Goal: Task Accomplishment & Management: Manage account settings

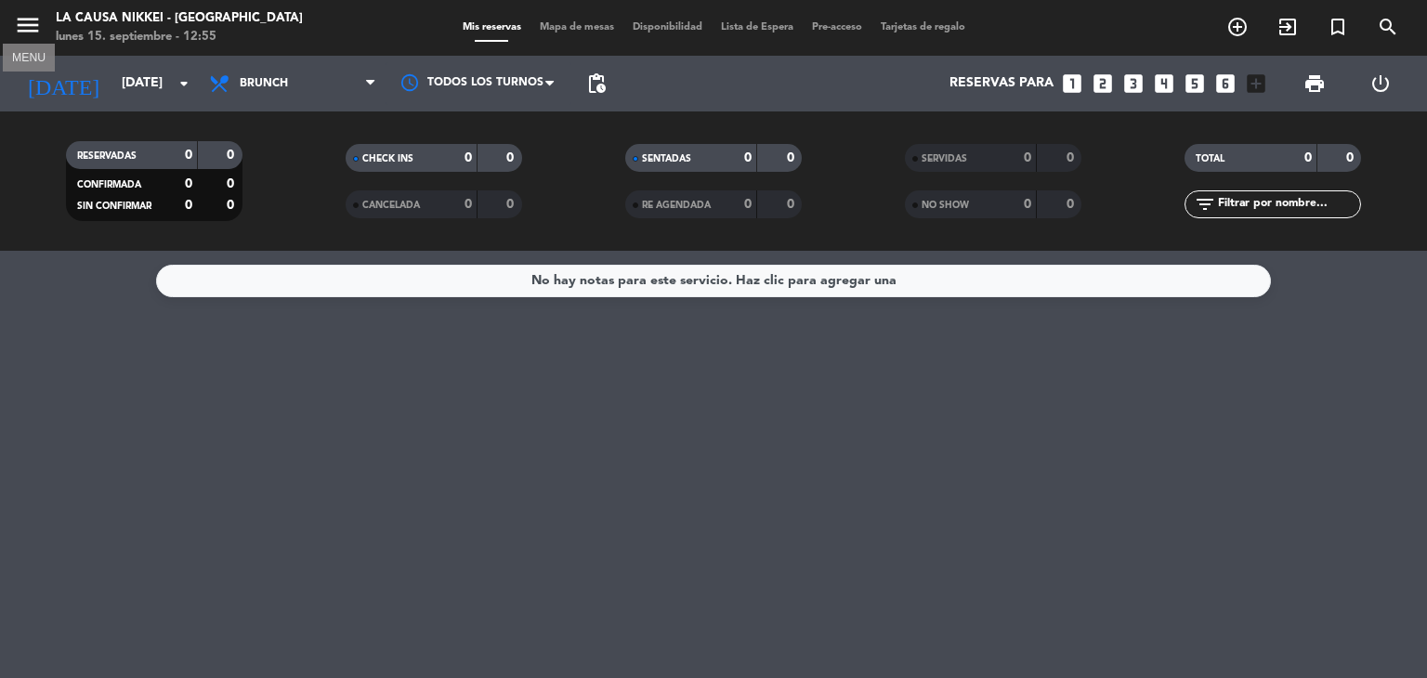
click at [20, 31] on icon "menu" at bounding box center [28, 25] width 28 height 28
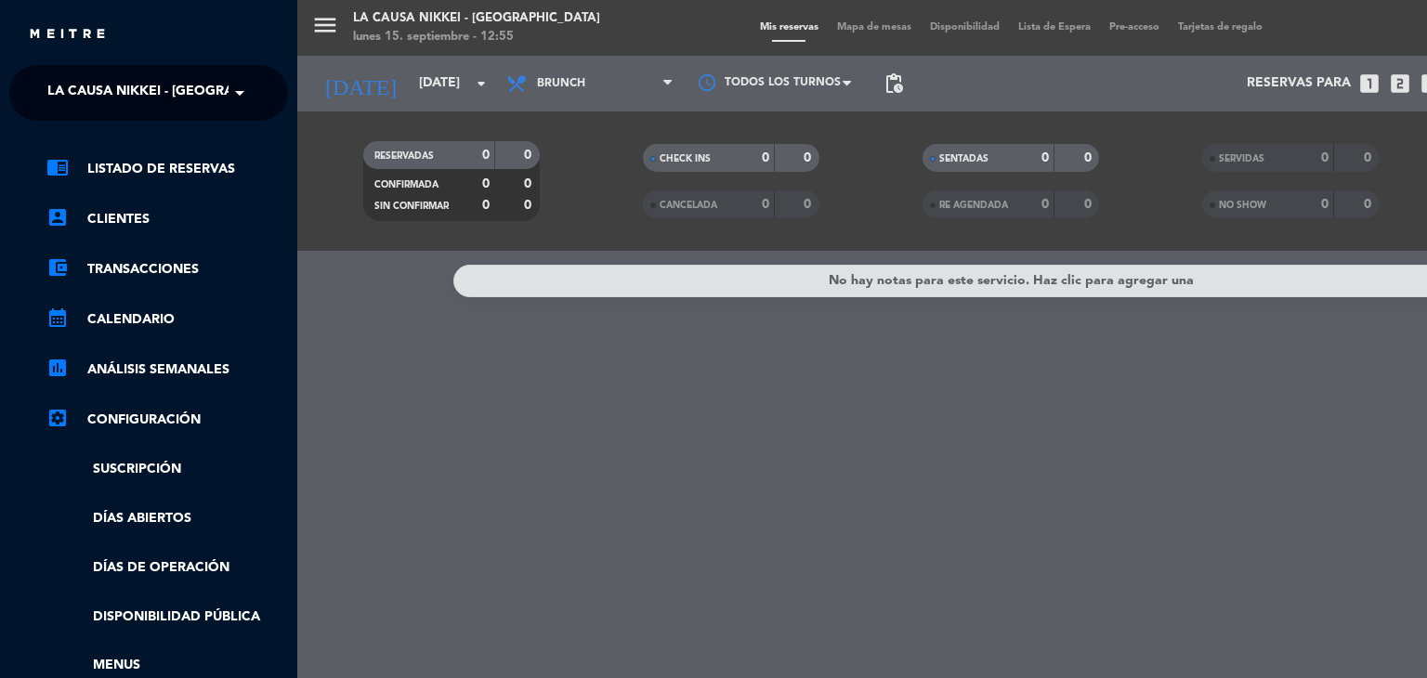
scroll to position [278, 0]
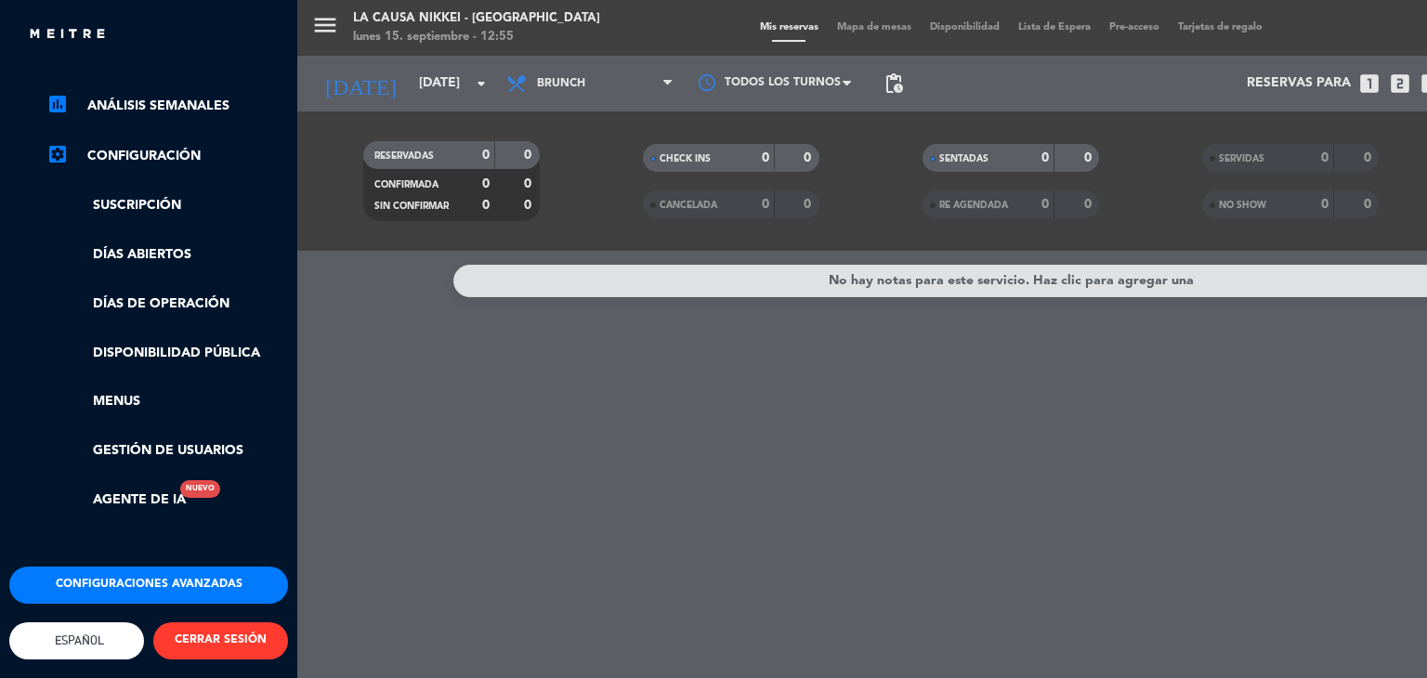
click at [205, 575] on button "Configuraciones avanzadas" at bounding box center [148, 585] width 279 height 37
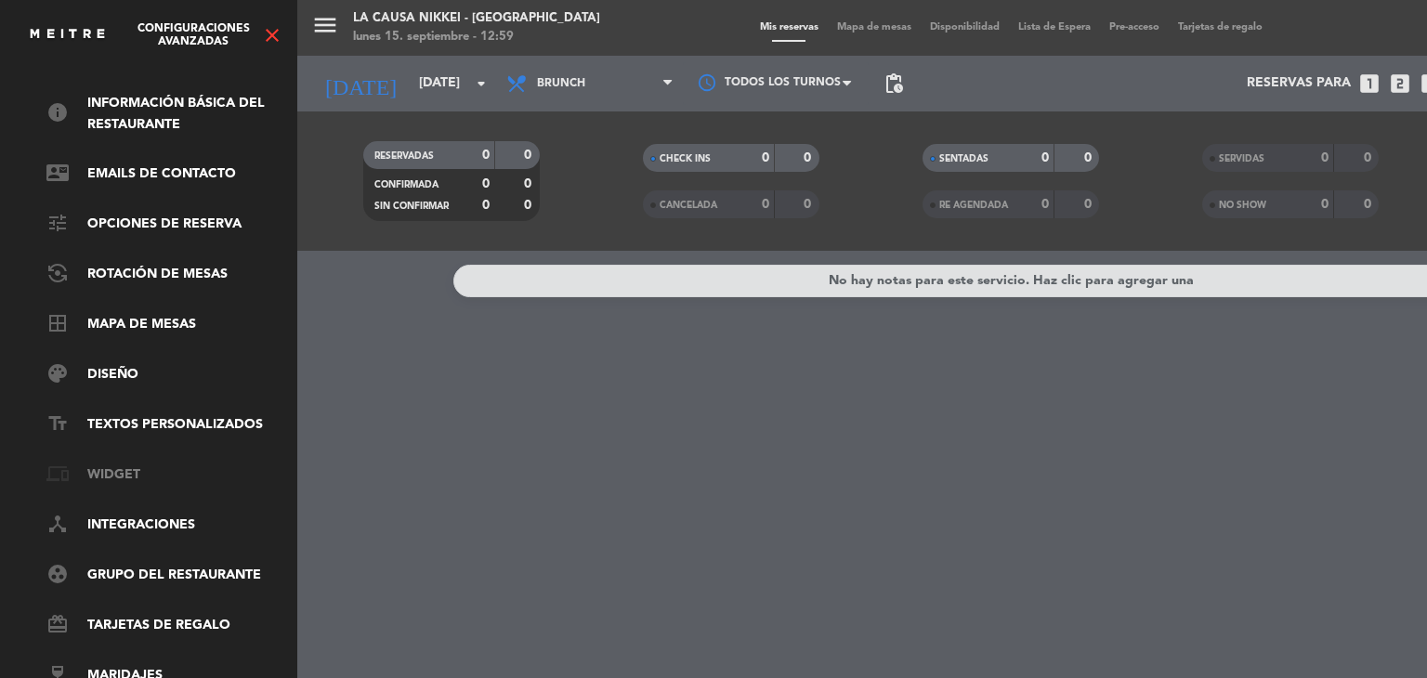
scroll to position [0, 0]
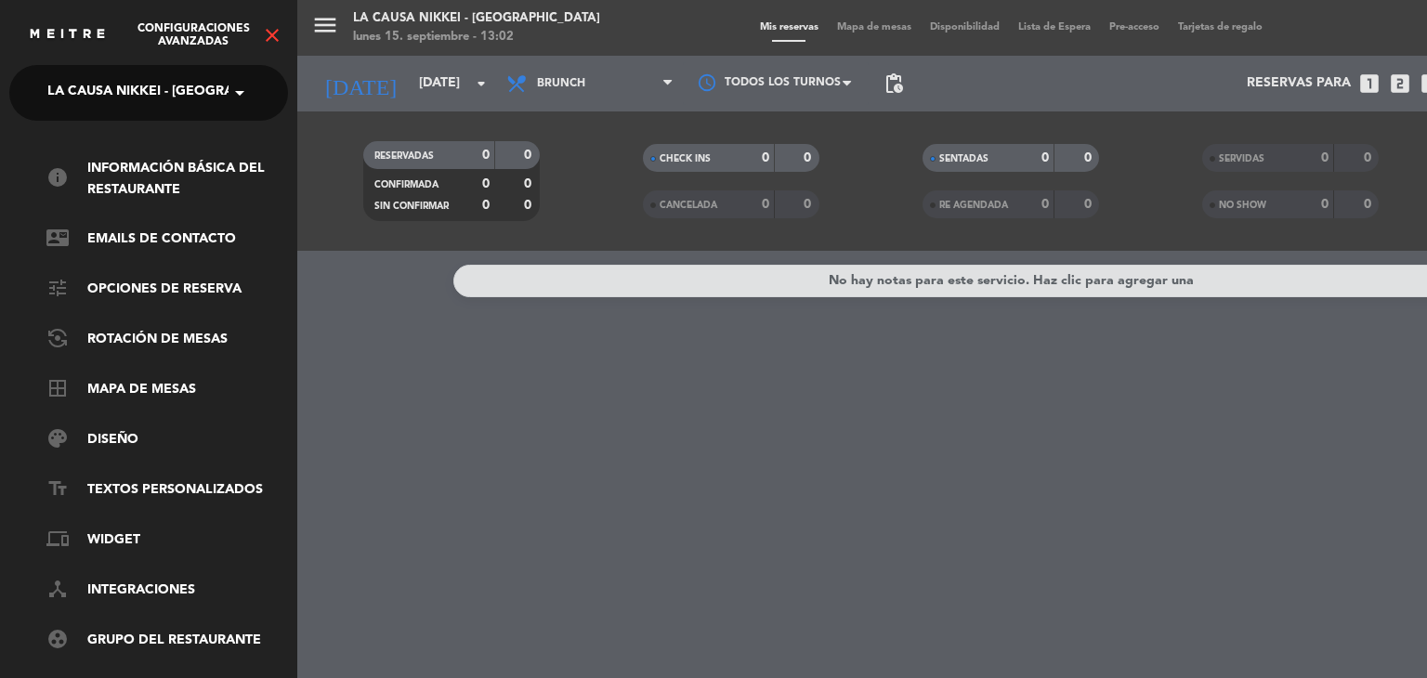
click at [277, 34] on icon "close" at bounding box center [272, 35] width 22 height 22
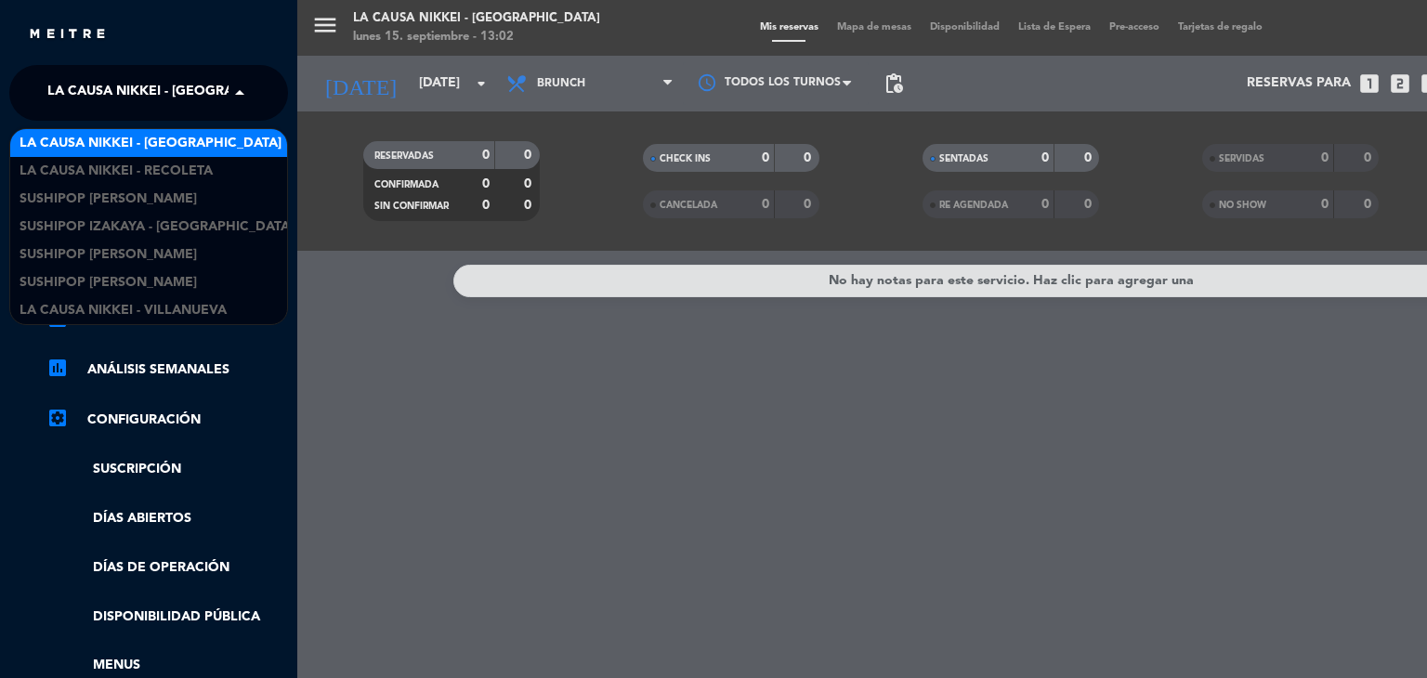
click at [231, 86] on span at bounding box center [244, 92] width 32 height 39
click at [230, 86] on span at bounding box center [244, 92] width 32 height 39
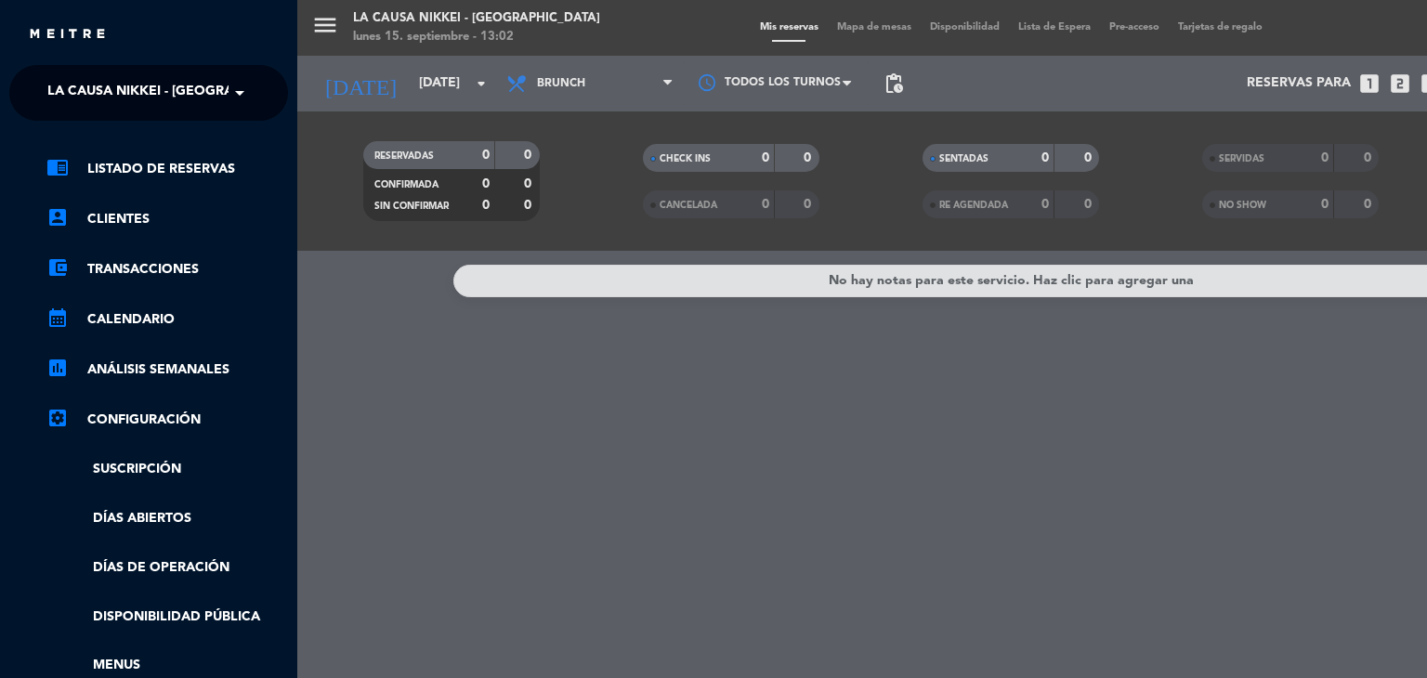
scroll to position [278, 0]
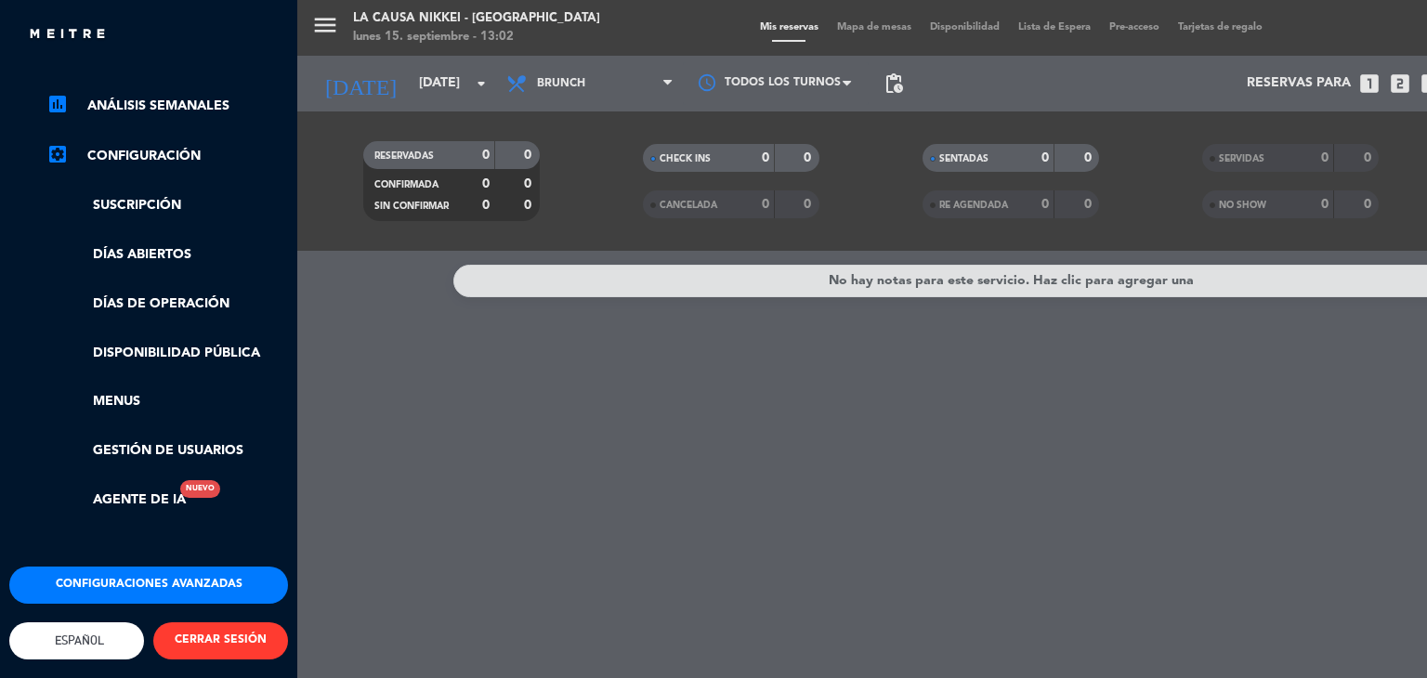
click at [186, 567] on button "Configuraciones avanzadas" at bounding box center [148, 585] width 279 height 37
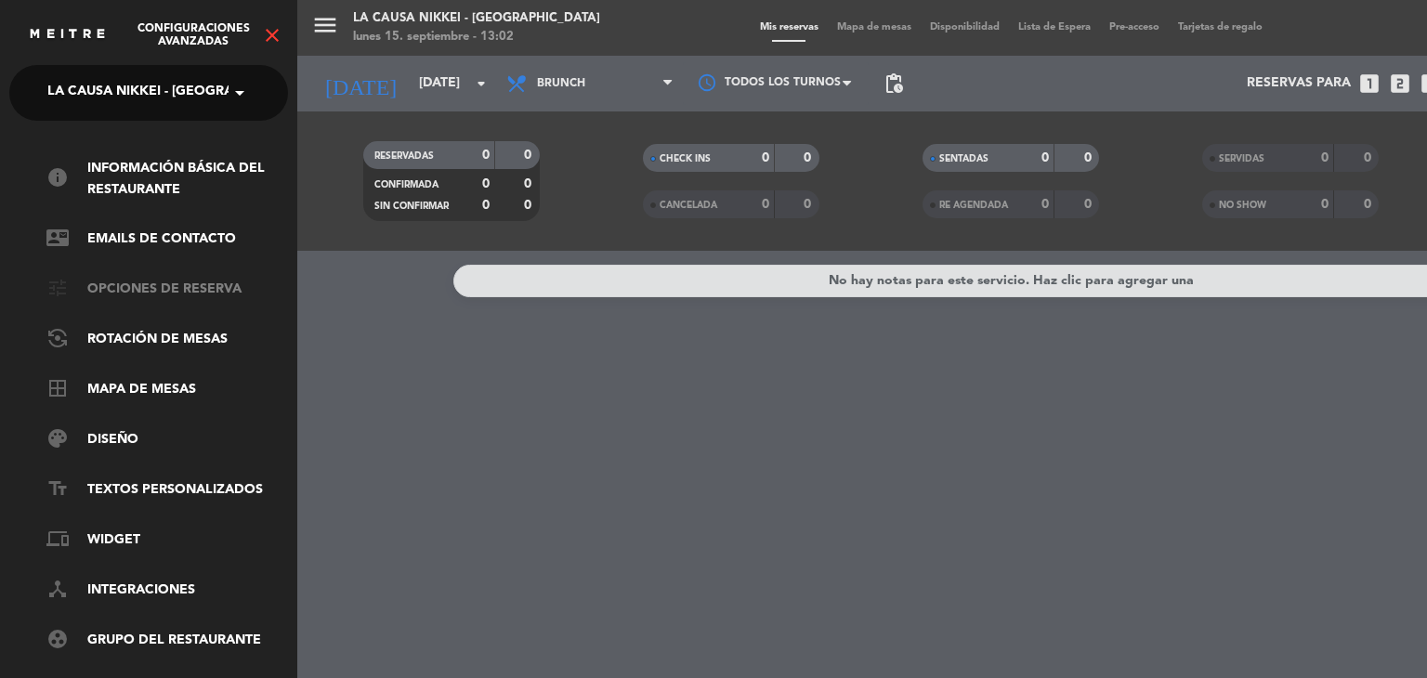
click at [169, 280] on link "tune Opciones de reserva" at bounding box center [166, 290] width 241 height 22
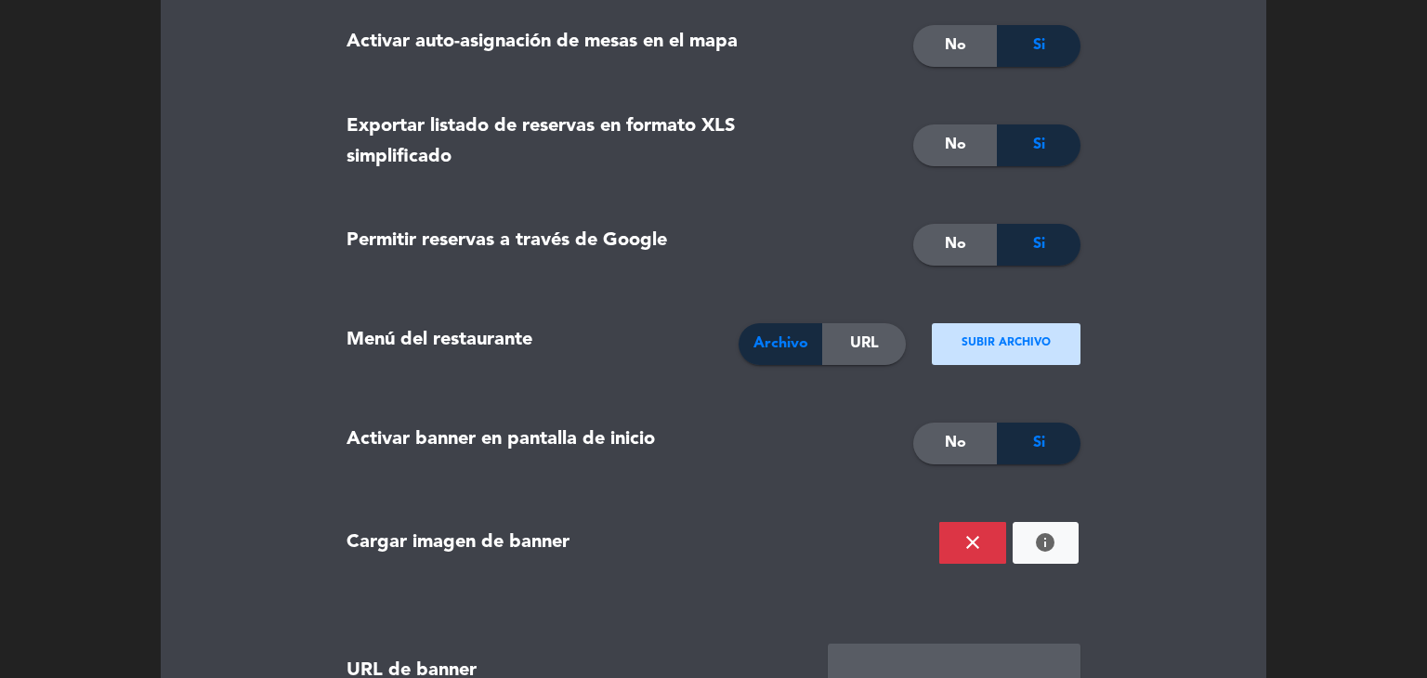
scroll to position [1950, 0]
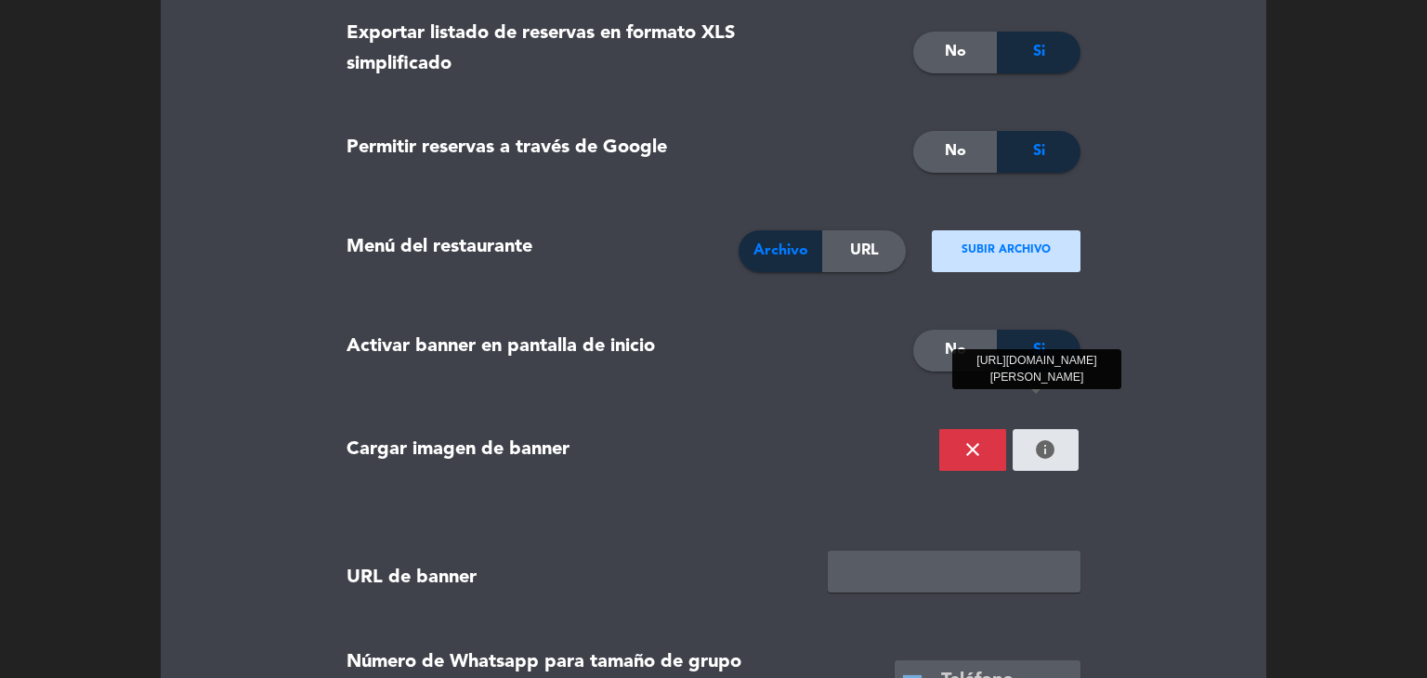
click at [1044, 451] on icon "info" at bounding box center [1045, 449] width 22 height 22
click at [1036, 442] on icon "info" at bounding box center [1045, 449] width 22 height 22
drag, startPoint x: 1045, startPoint y: 426, endPoint x: 1045, endPoint y: 439, distance: 13.0
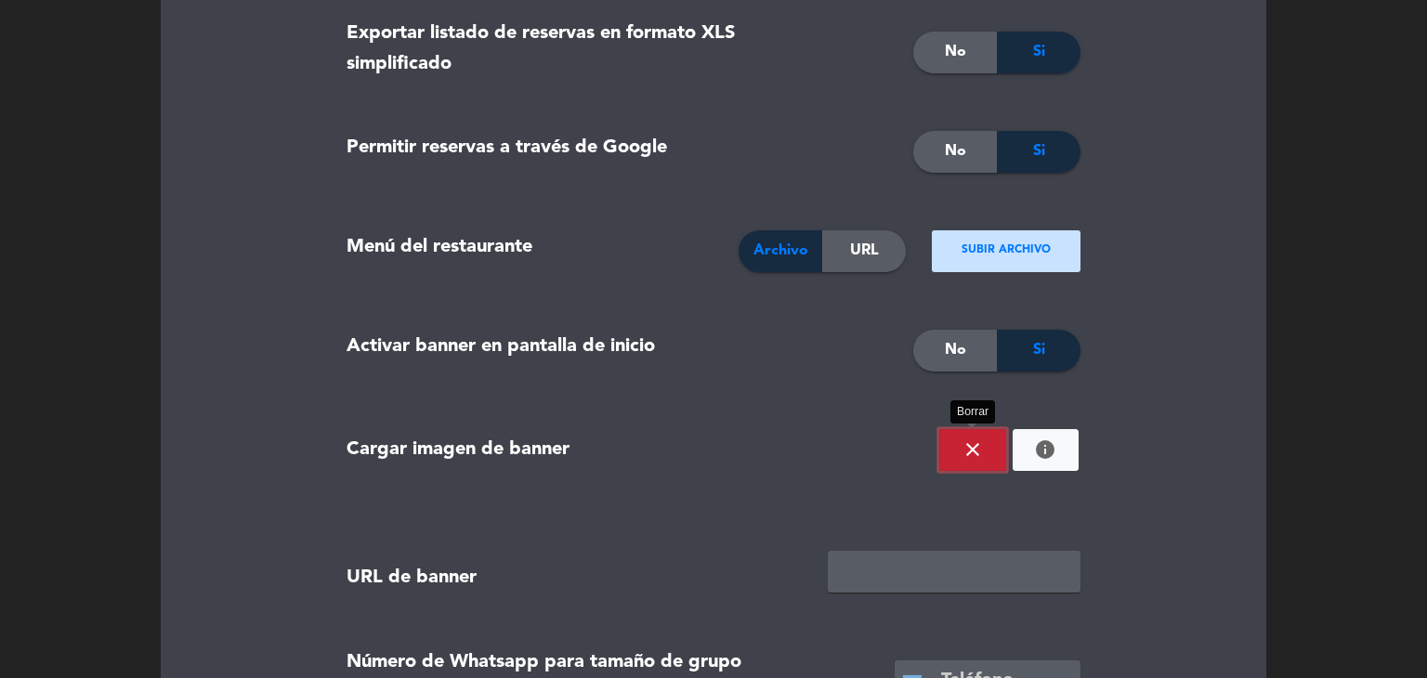
click at [981, 452] on icon "close" at bounding box center [972, 449] width 22 height 22
click at [1002, 450] on ngx-dropzone-label "¡Suelta la imagen aquí!" at bounding box center [1007, 449] width 122 height 19
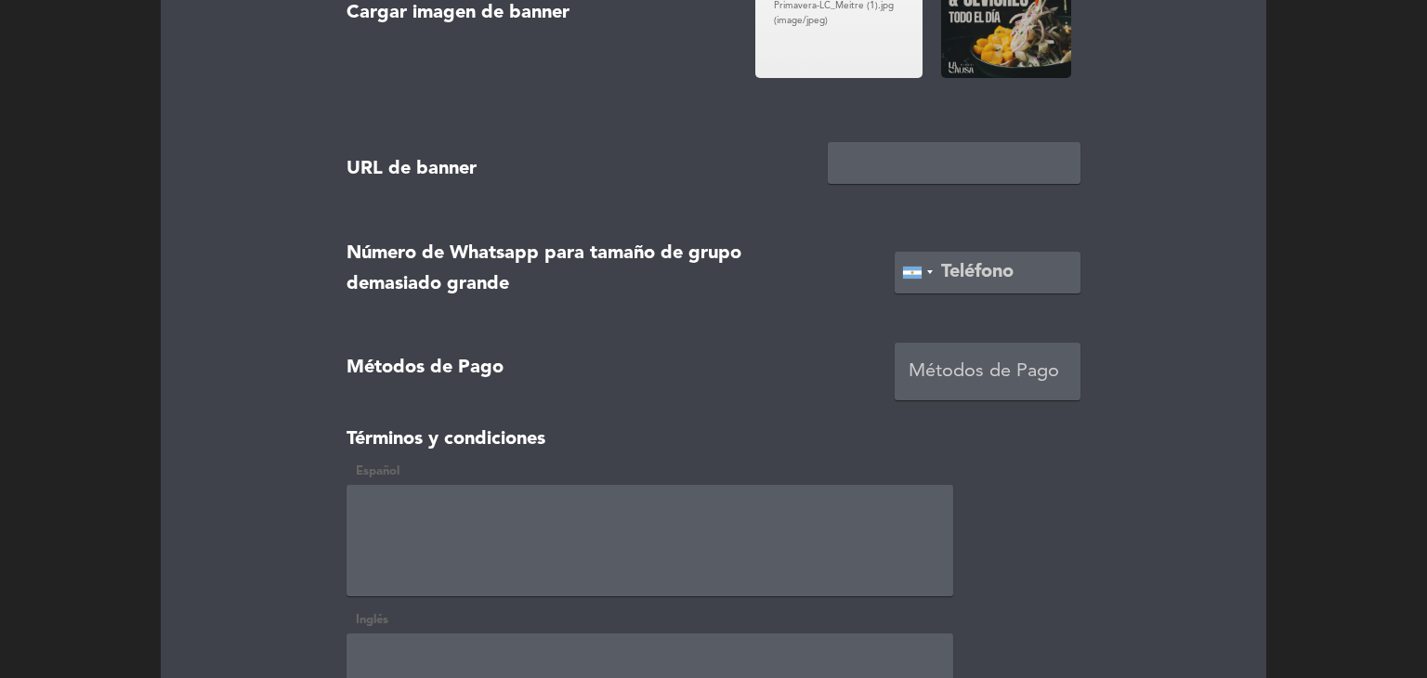
scroll to position [2941, 0]
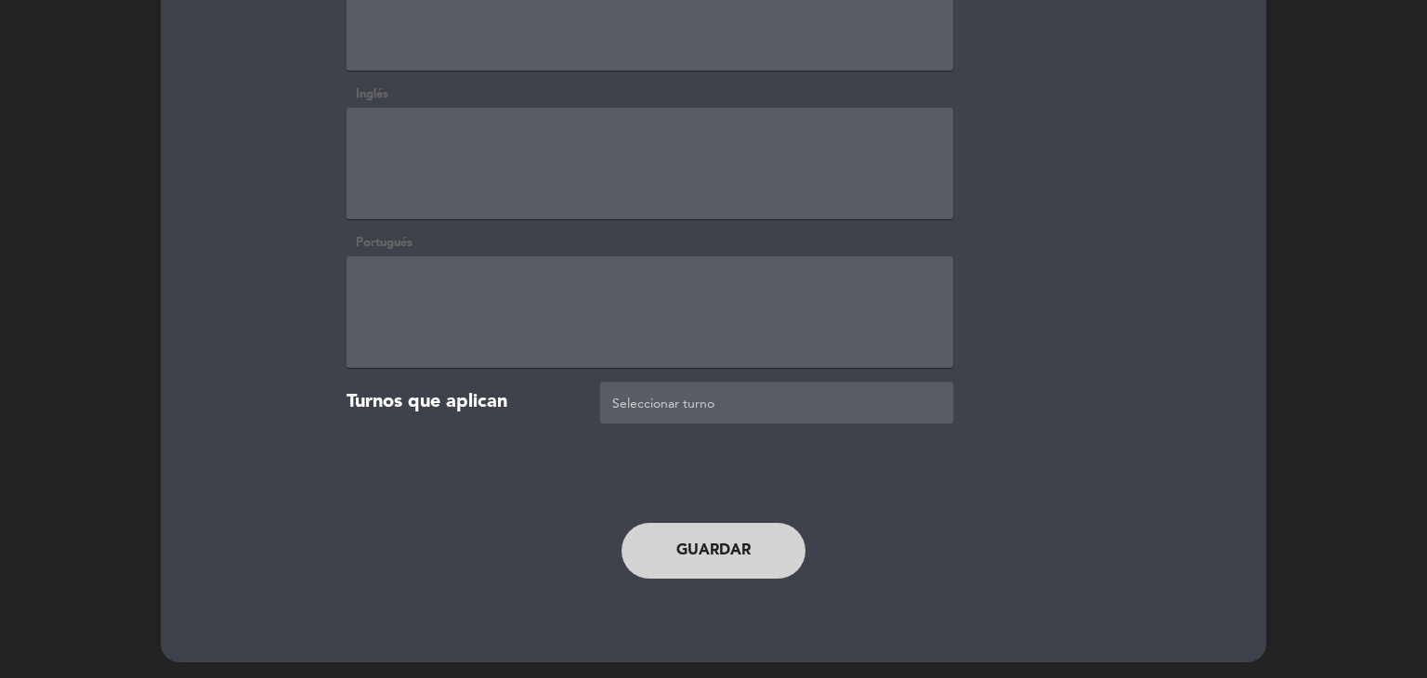
click at [728, 556] on button "Guardar" at bounding box center [713, 551] width 184 height 56
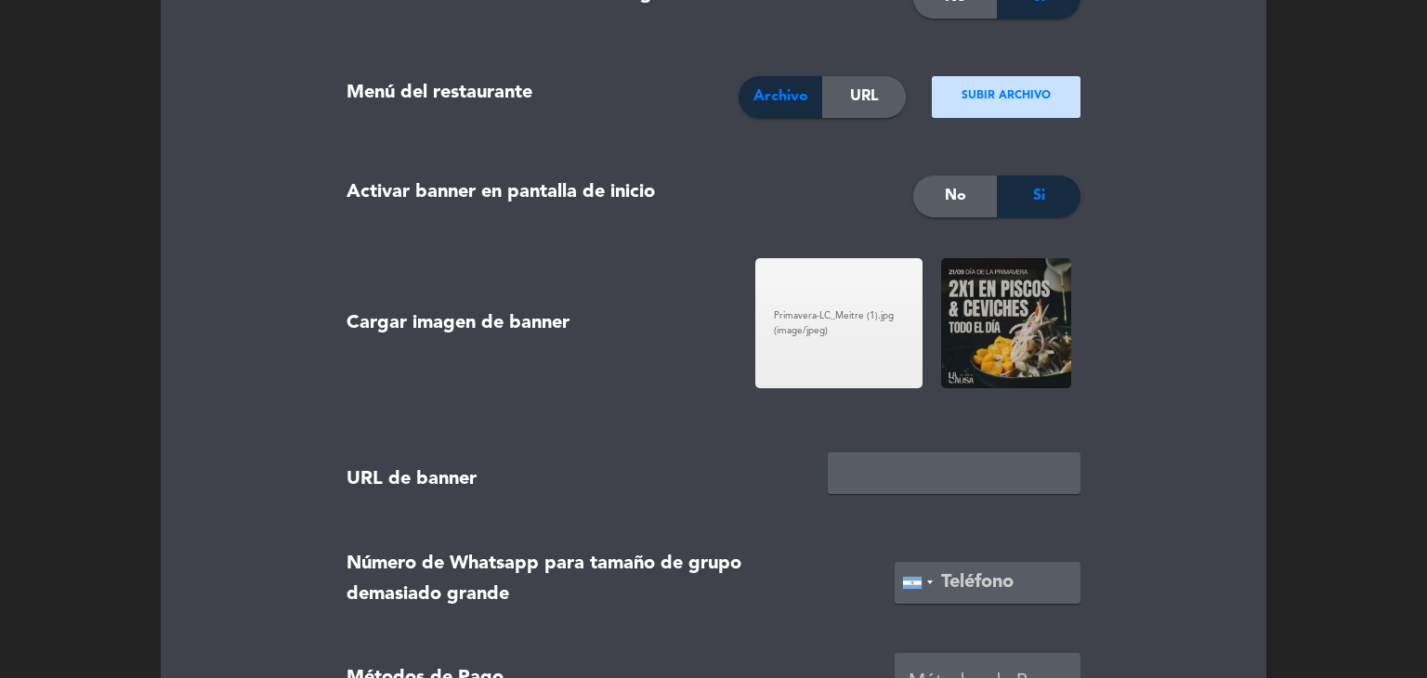
scroll to position [2012, 0]
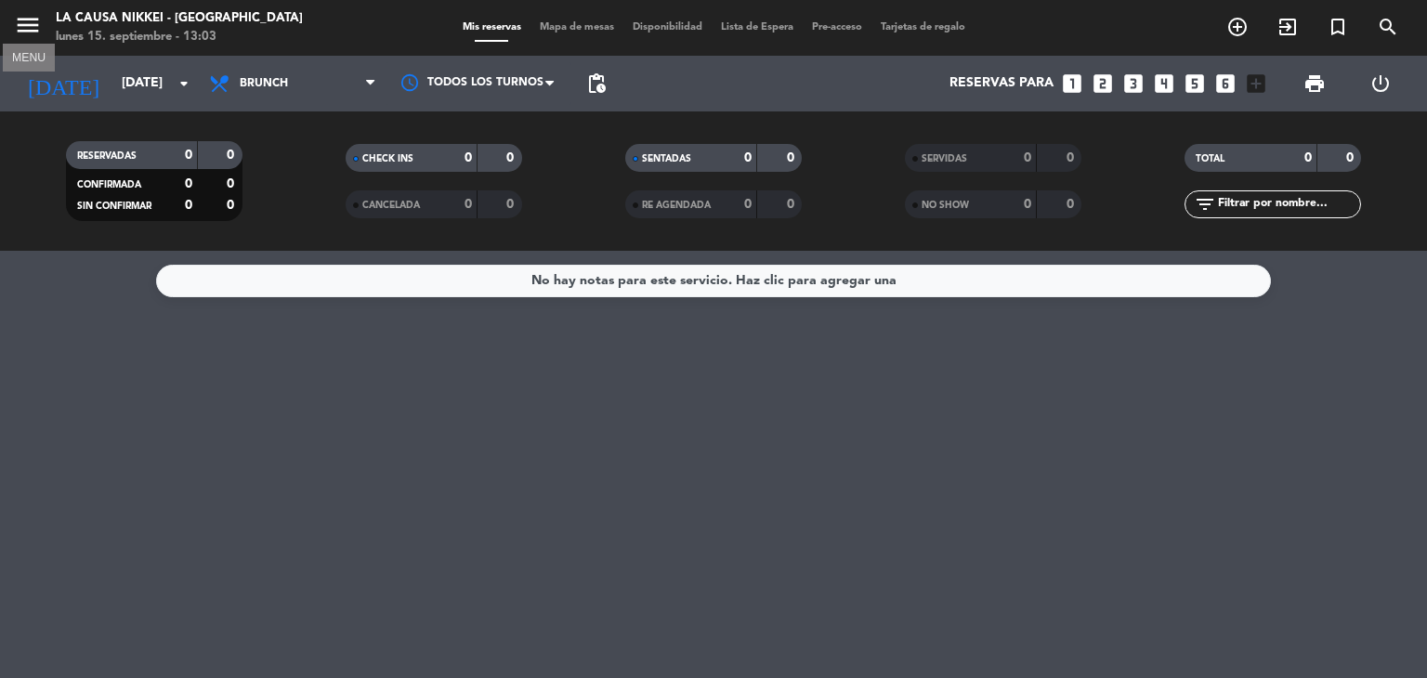
click at [40, 24] on icon "menu" at bounding box center [28, 25] width 28 height 28
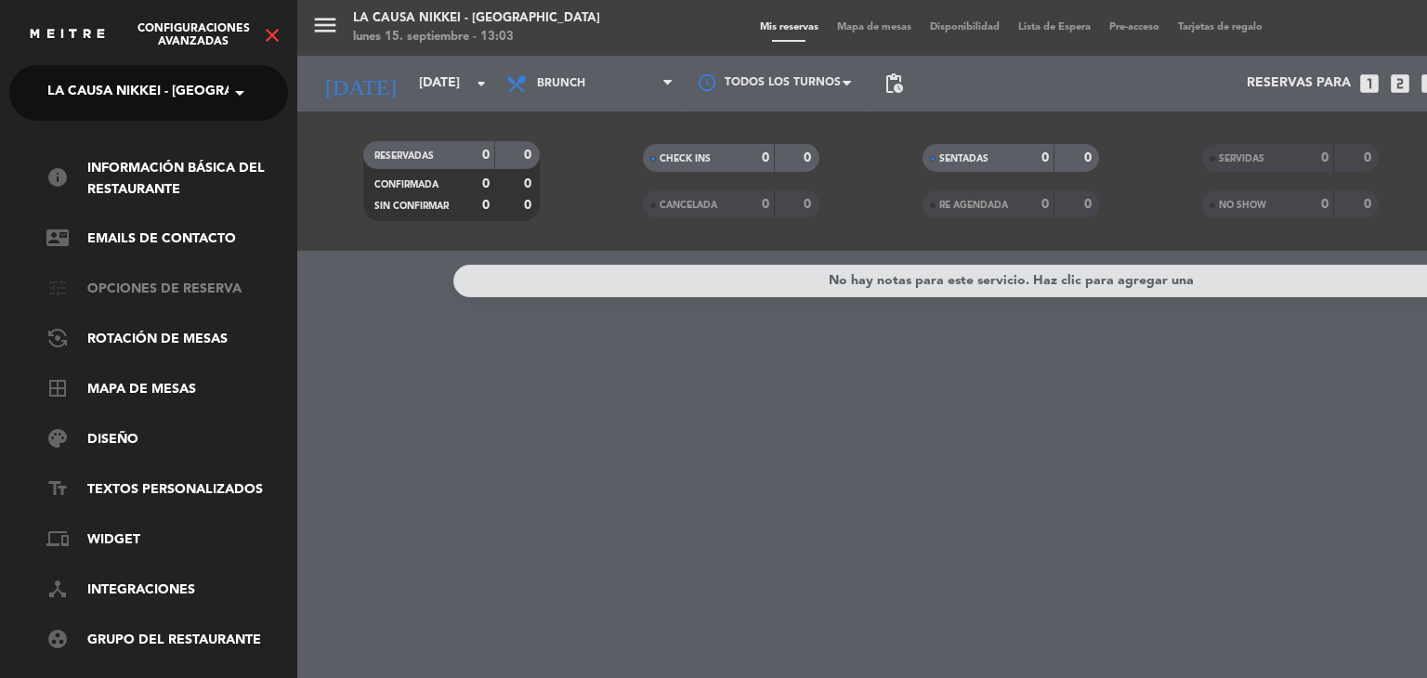
click at [207, 291] on link "tune Opciones de reserva" at bounding box center [166, 290] width 241 height 22
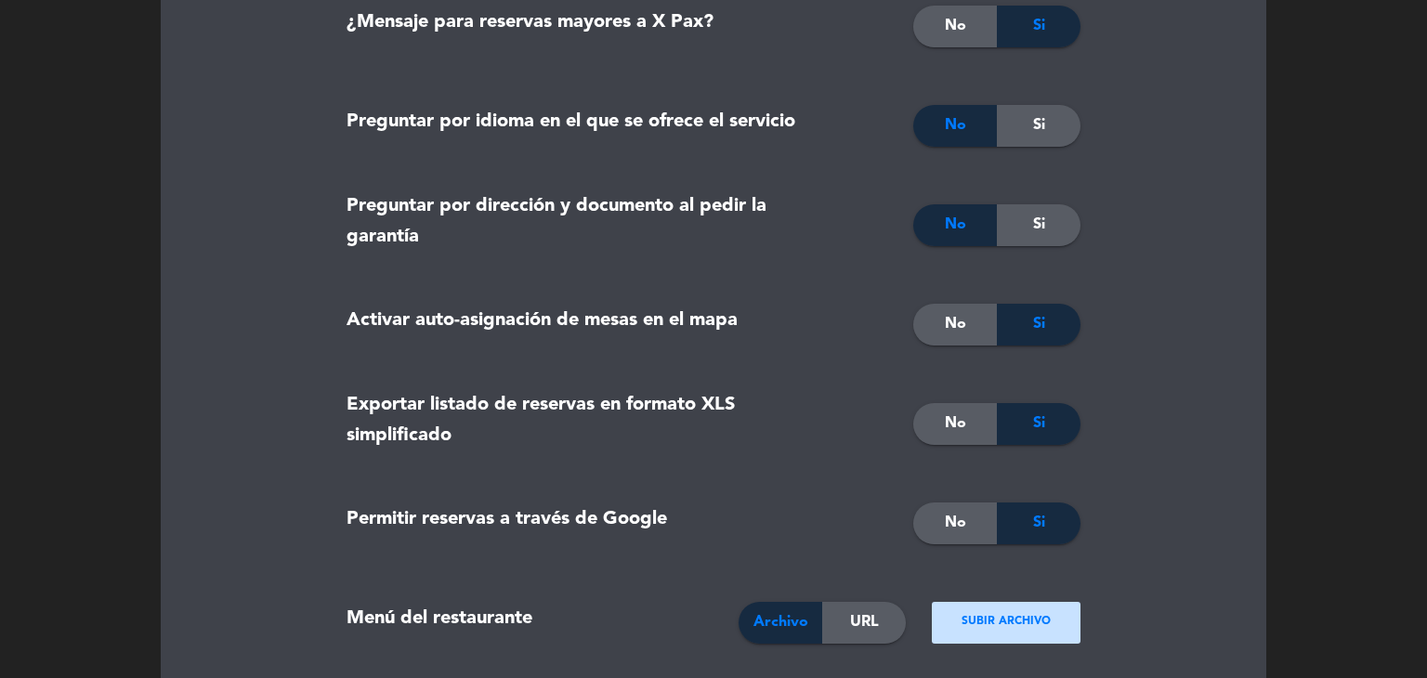
scroll to position [1858, 0]
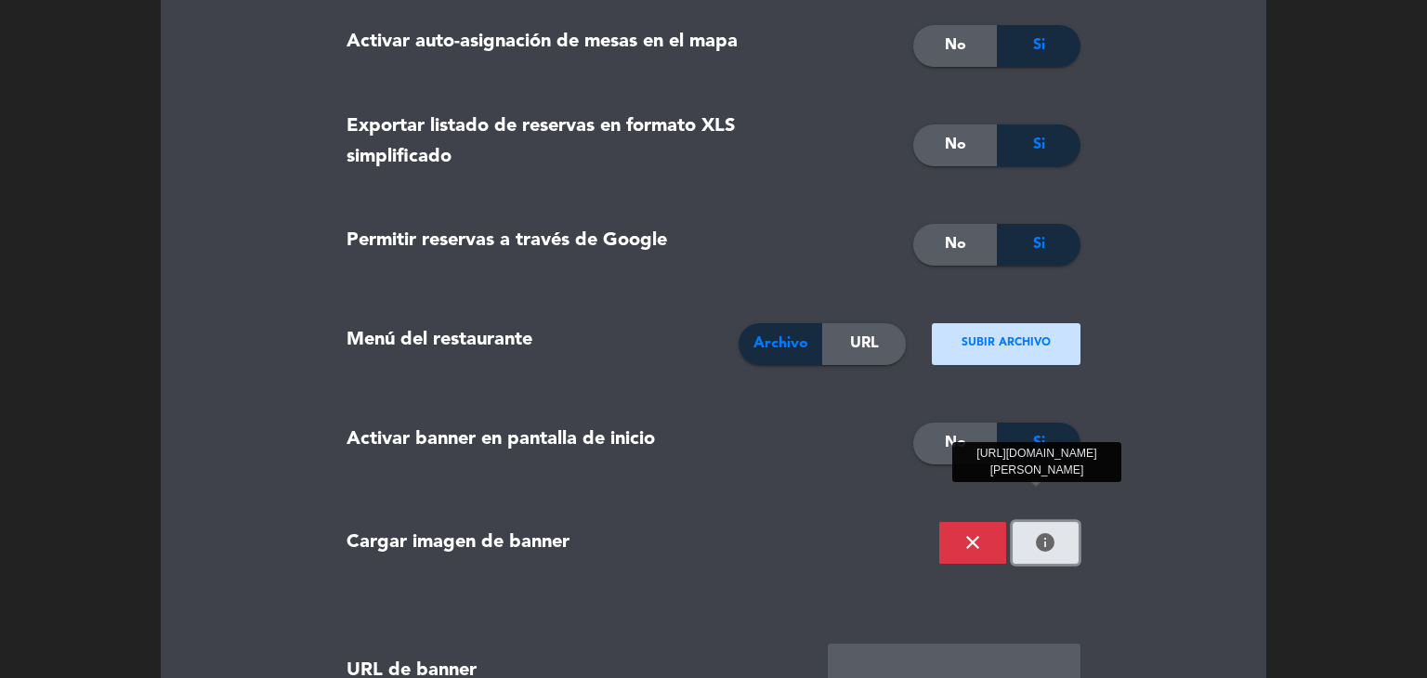
click at [1062, 536] on button "info" at bounding box center [1045, 543] width 67 height 42
drag, startPoint x: 1061, startPoint y: 535, endPoint x: 1155, endPoint y: 581, distance: 105.1
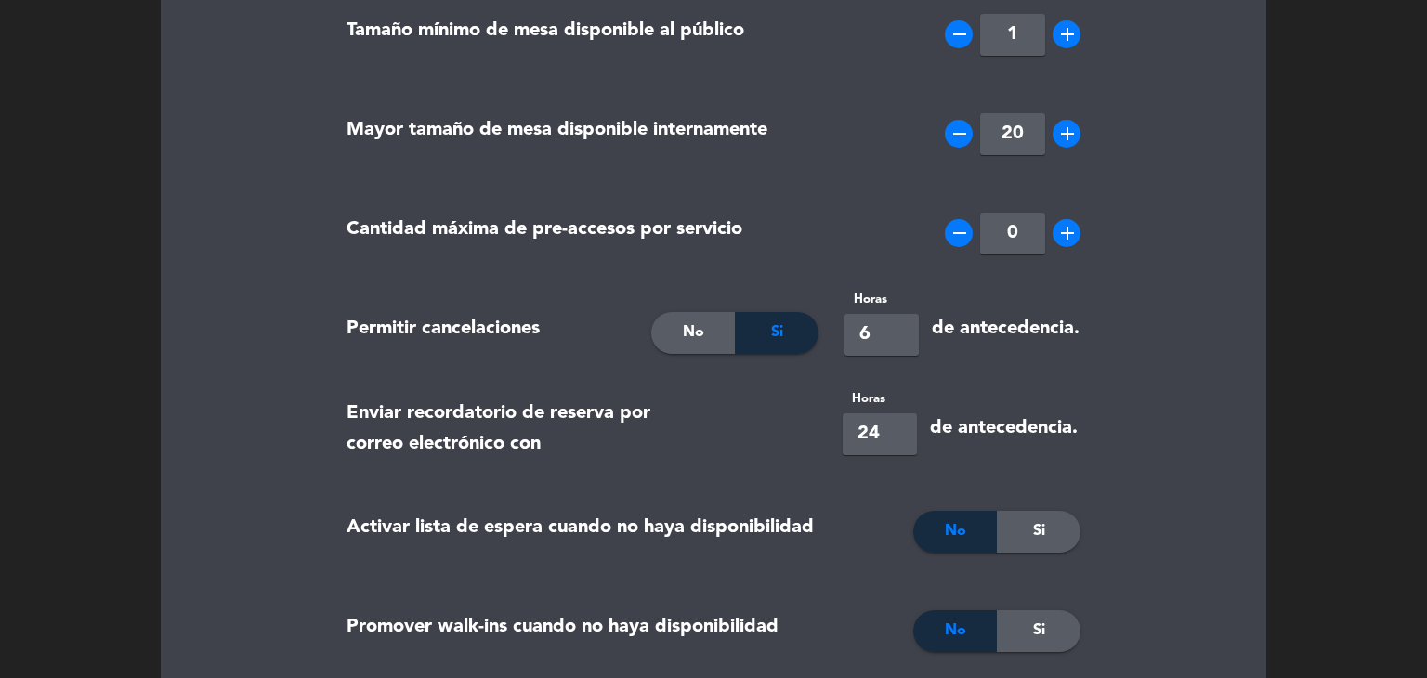
scroll to position [0, 0]
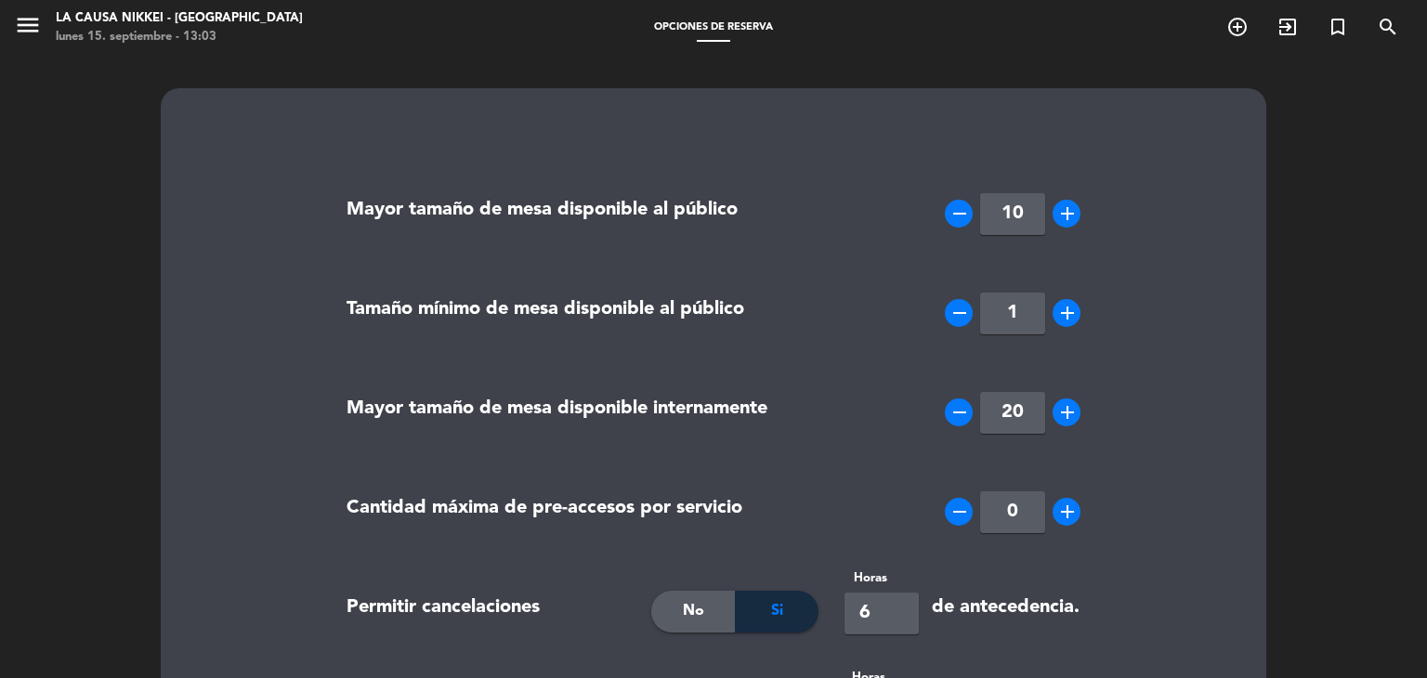
click at [16, 30] on icon "menu" at bounding box center [28, 25] width 28 height 28
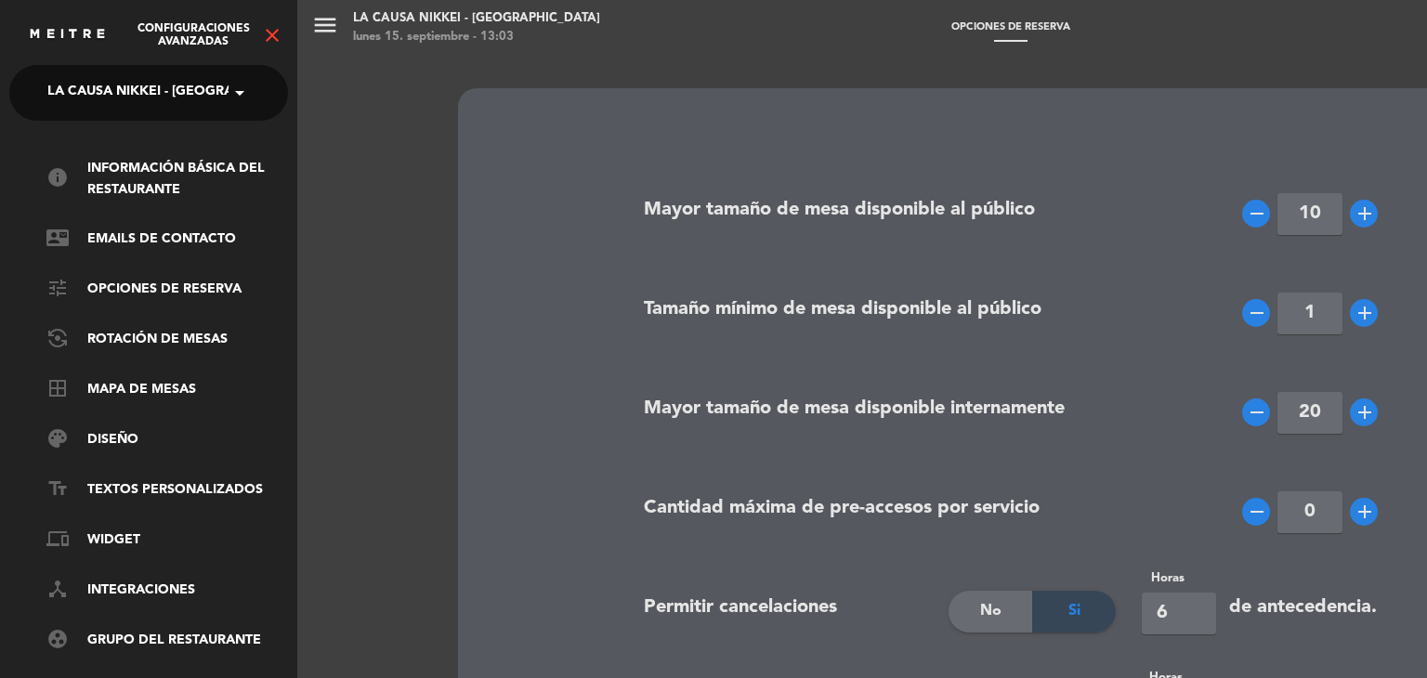
click at [231, 101] on span at bounding box center [244, 92] width 32 height 39
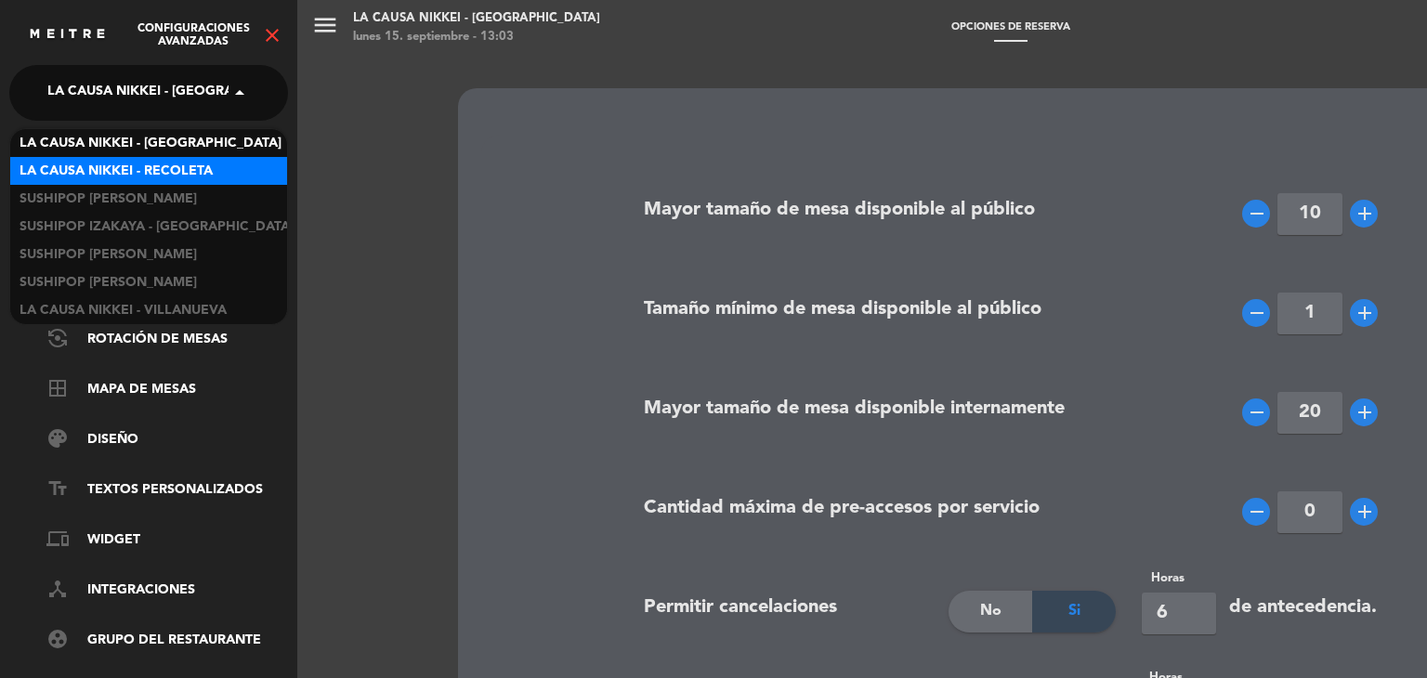
click at [215, 165] on div "La Causa Nikkei - Recoleta" at bounding box center [148, 171] width 277 height 28
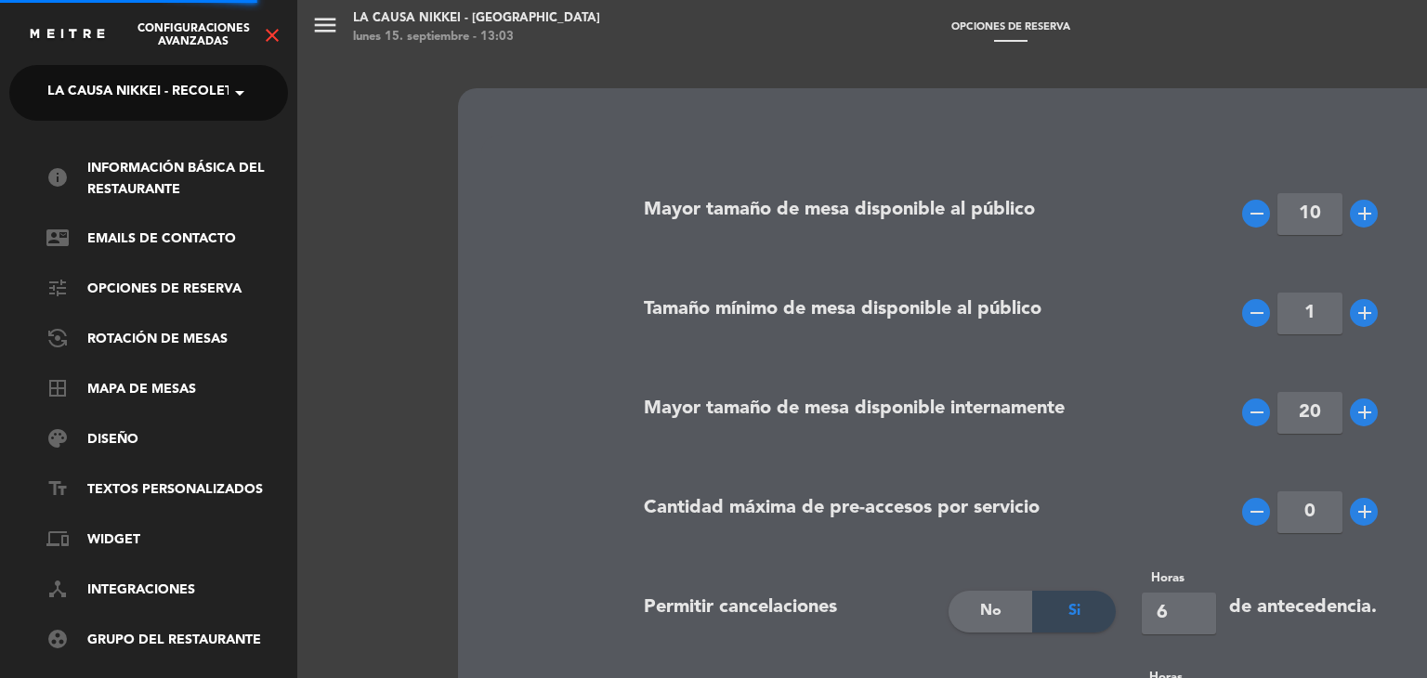
type input "23"
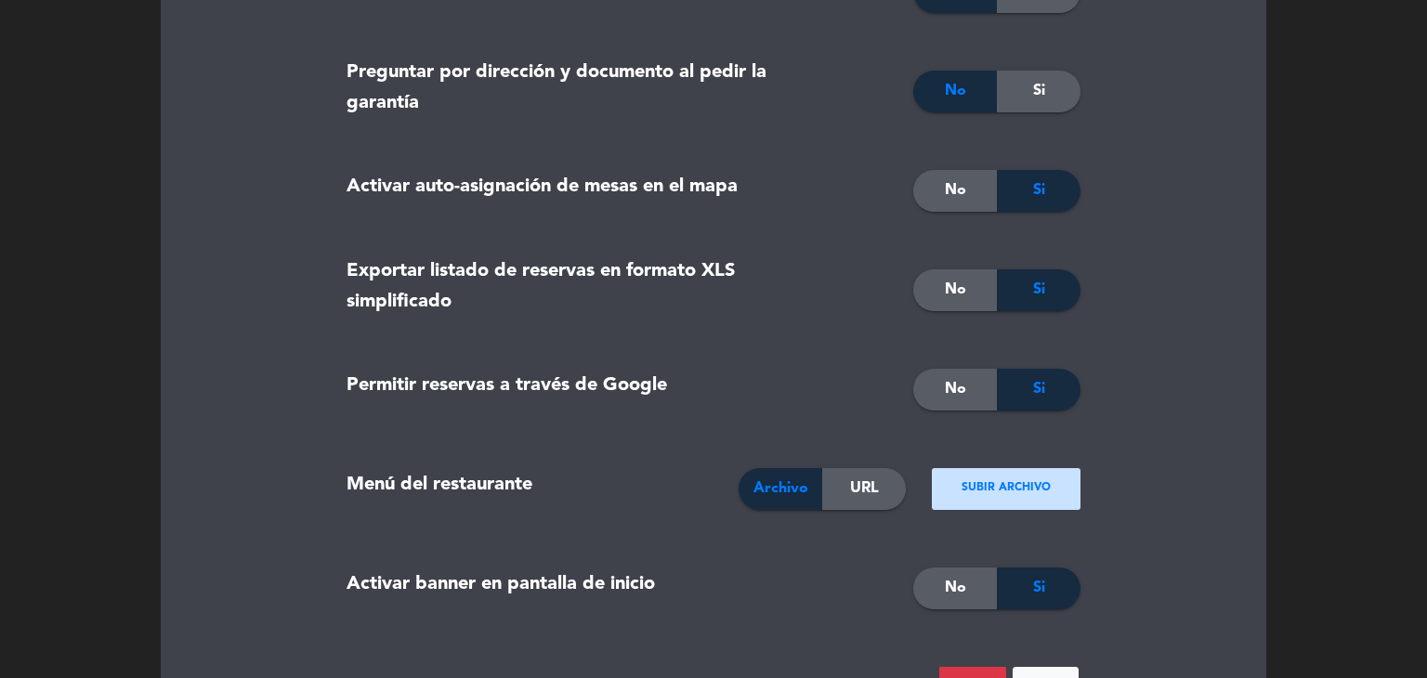
scroll to position [1991, 0]
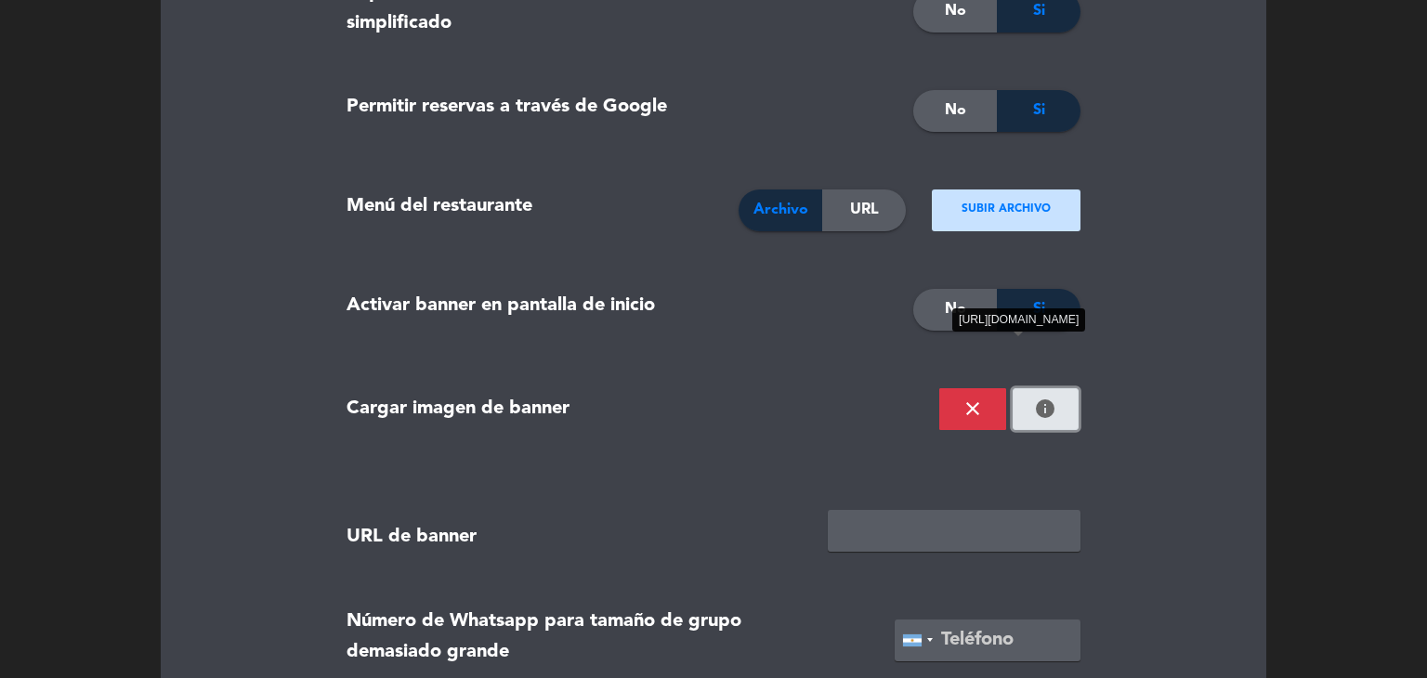
drag, startPoint x: 1057, startPoint y: 406, endPoint x: 1033, endPoint y: 421, distance: 28.4
drag, startPoint x: 1033, startPoint y: 423, endPoint x: 1058, endPoint y: 402, distance: 32.3
drag, startPoint x: 1058, startPoint y: 402, endPoint x: 1075, endPoint y: 405, distance: 16.9
drag, startPoint x: 1075, startPoint y: 405, endPoint x: 1050, endPoint y: 407, distance: 25.1
click at [981, 403] on icon "close" at bounding box center [972, 409] width 22 height 22
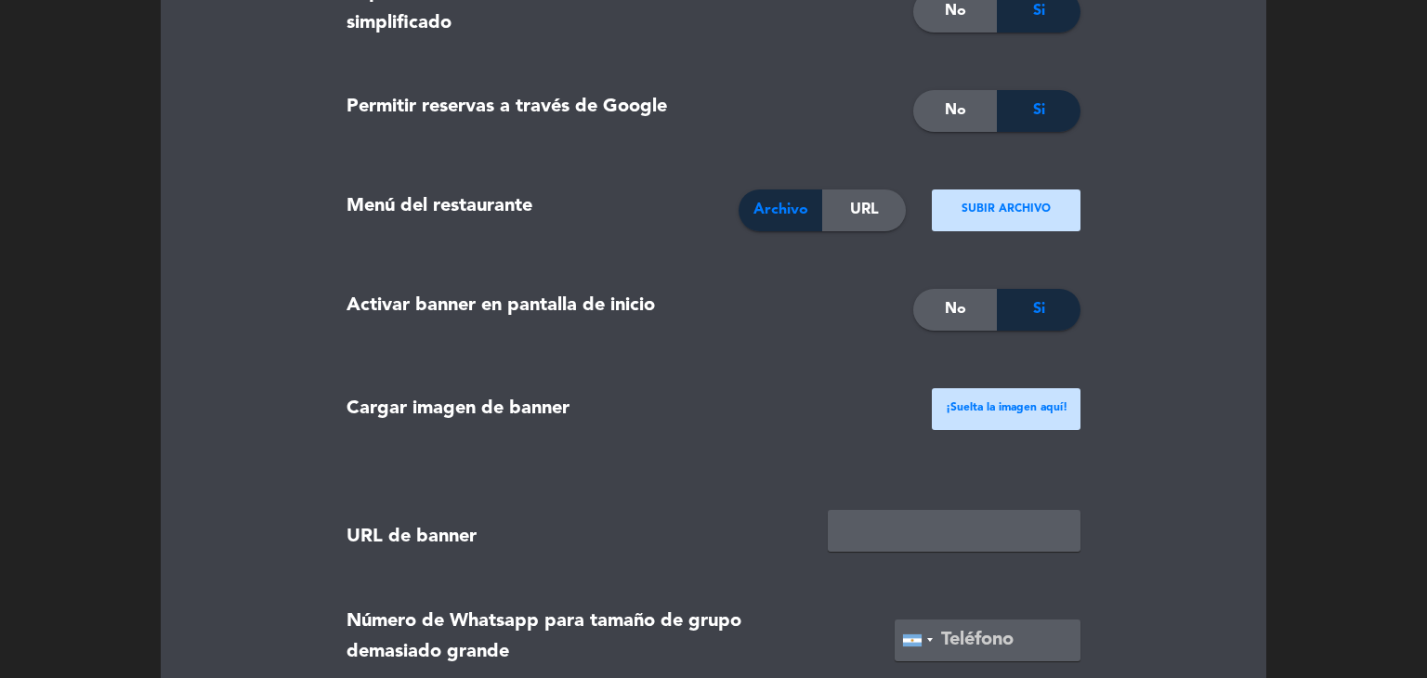
click at [978, 416] on ngx-dropzone-label "¡Suelta la imagen aquí!" at bounding box center [1007, 408] width 122 height 19
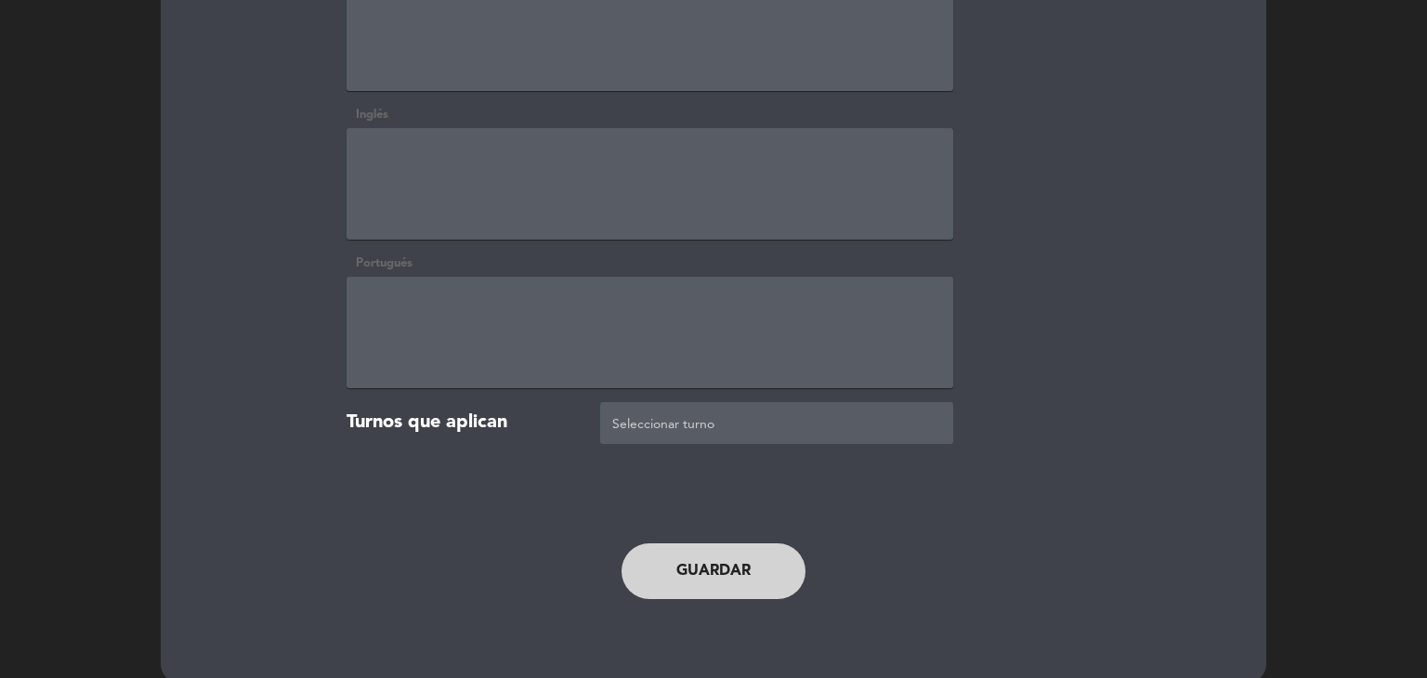
scroll to position [2941, 0]
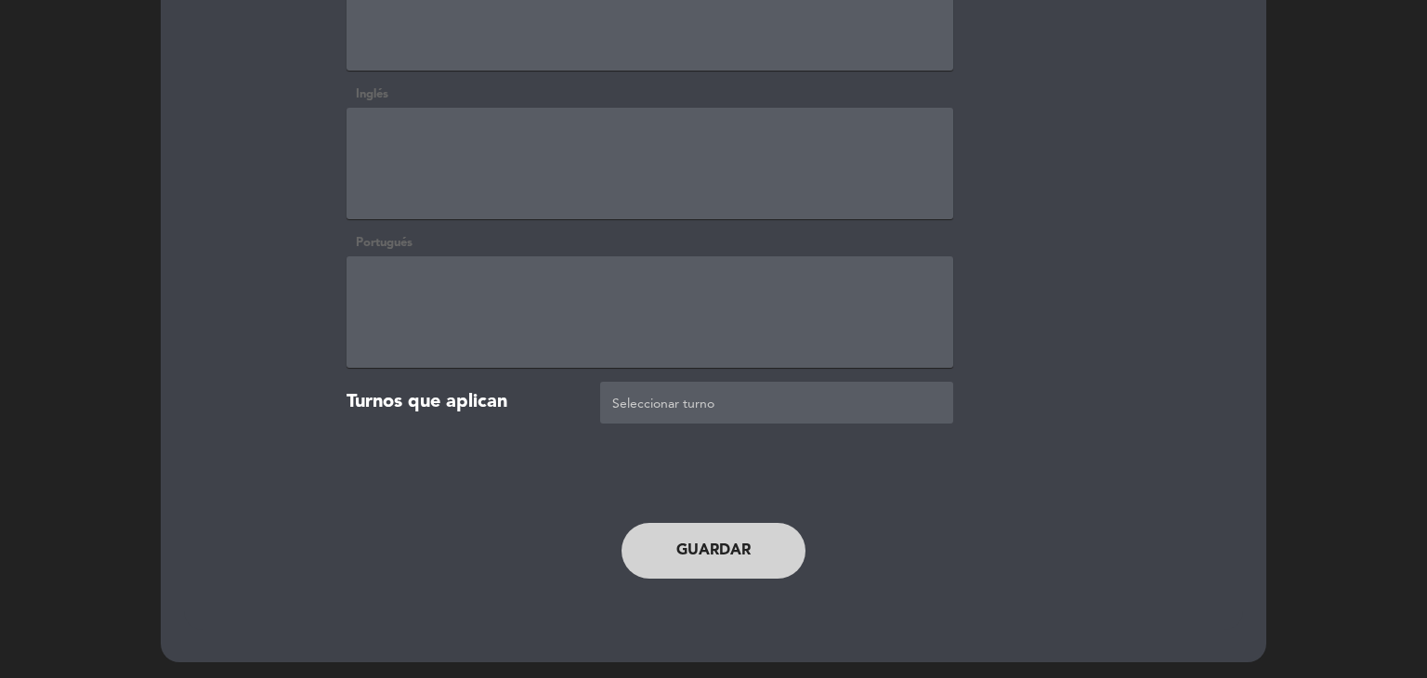
click at [757, 537] on button "Guardar" at bounding box center [713, 551] width 184 height 56
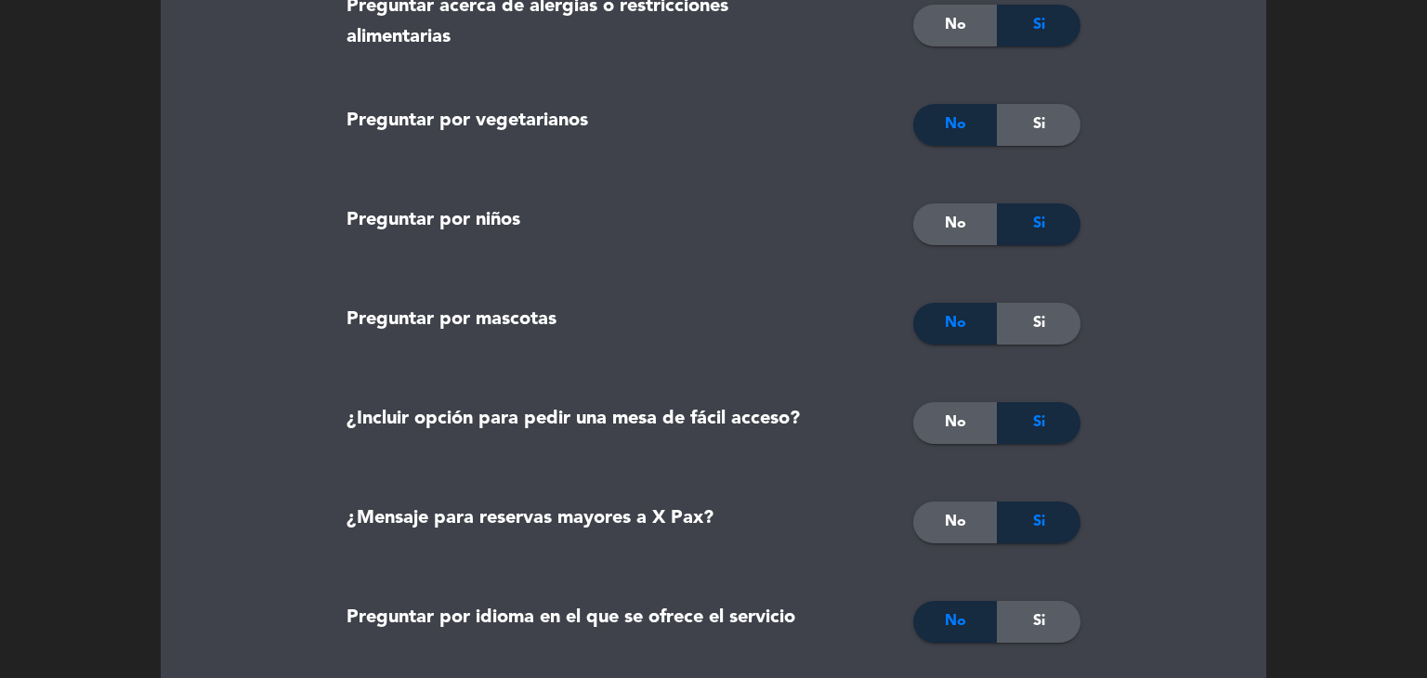
scroll to position [711, 0]
